Goal: Information Seeking & Learning: Understand process/instructions

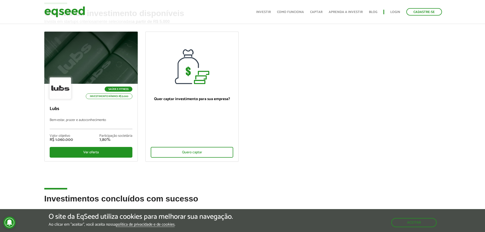
scroll to position [25, 0]
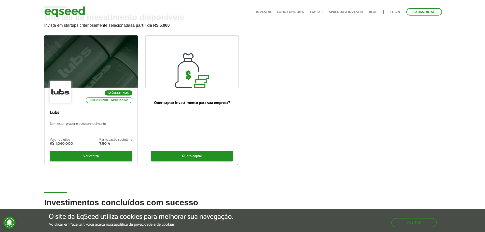
click at [186, 154] on div "Quero captar" at bounding box center [192, 156] width 83 height 11
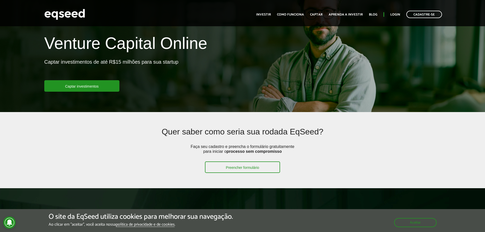
scroll to position [25, 0]
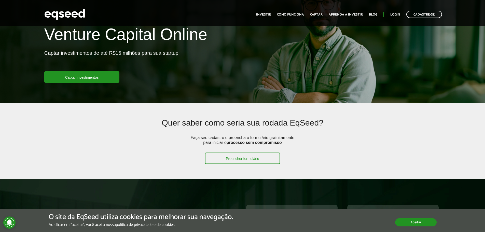
click at [414, 222] on button "Aceitar" at bounding box center [415, 222] width 41 height 8
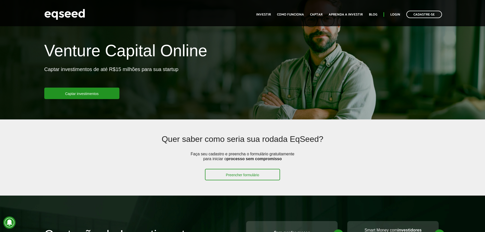
scroll to position [0, 0]
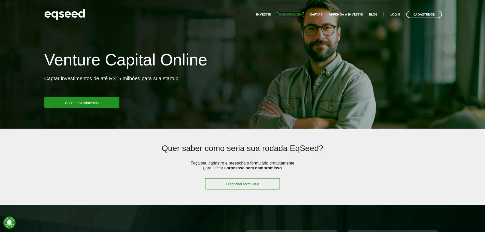
click at [284, 15] on link "Como funciona" at bounding box center [290, 14] width 27 height 3
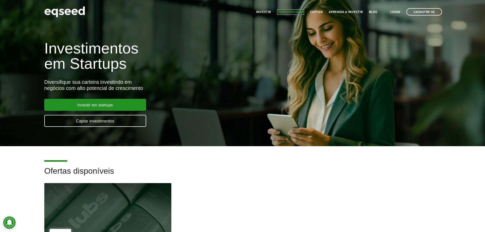
click at [299, 11] on link "Como funciona" at bounding box center [290, 11] width 27 height 3
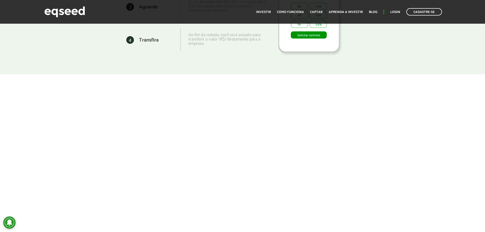
scroll to position [814, 0]
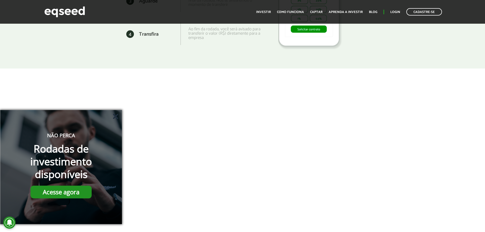
click at [118, 115] on button "Fechar" at bounding box center [115, 116] width 10 height 10
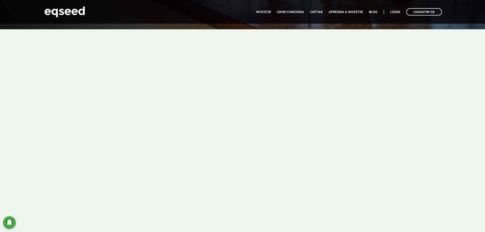
scroll to position [153, 0]
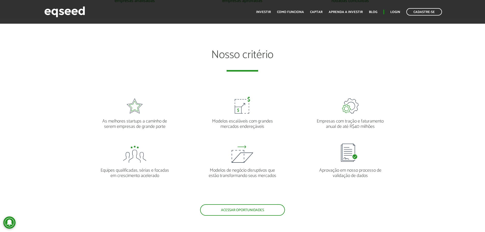
scroll to position [433, 0]
